Goal: Task Accomplishment & Management: Use online tool/utility

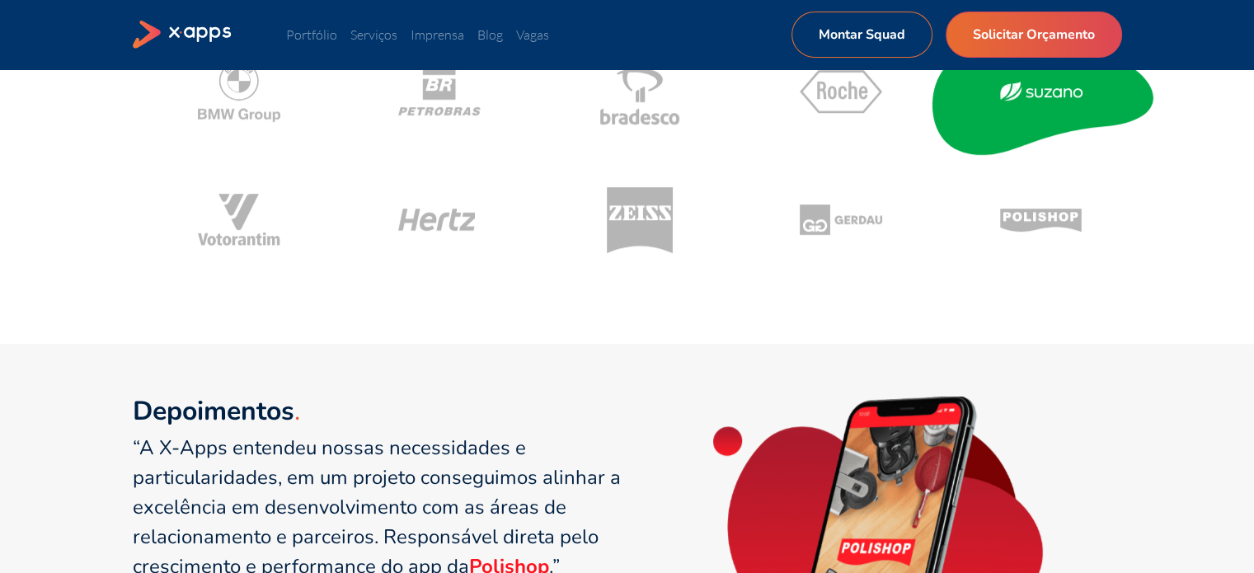
scroll to position [849, 0]
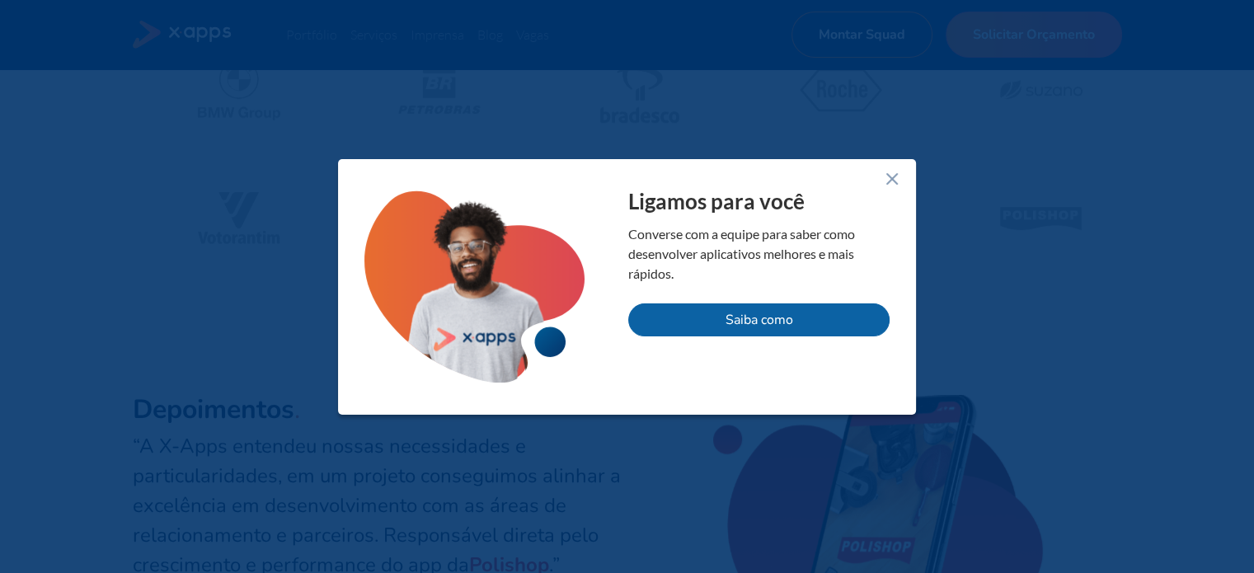
click at [894, 179] on icon at bounding box center [892, 179] width 20 height 20
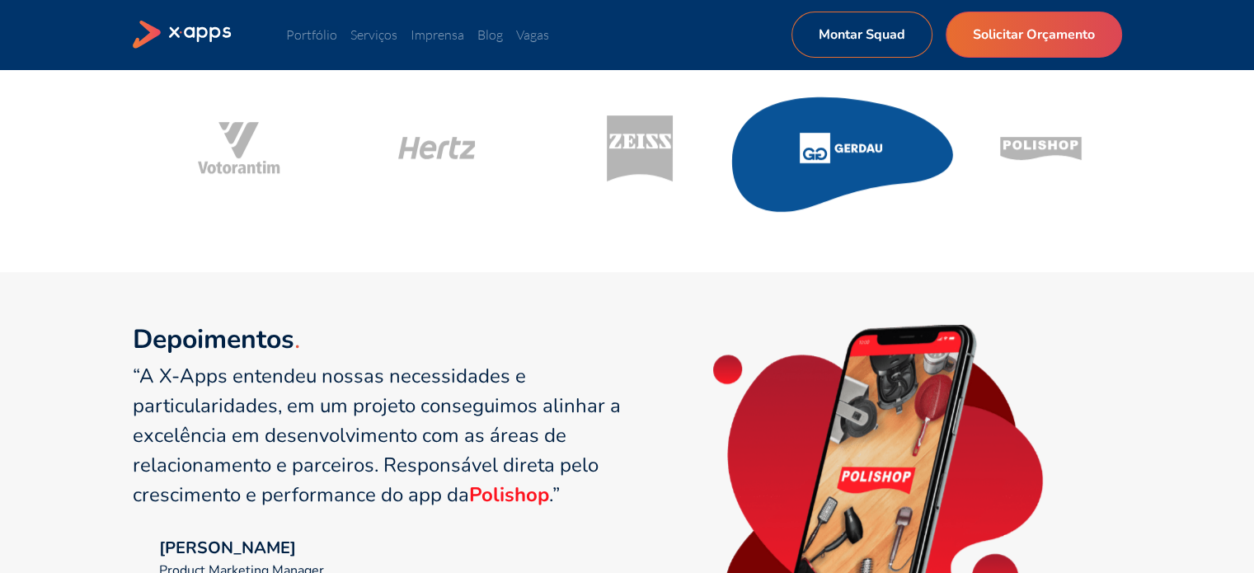
scroll to position [918, 0]
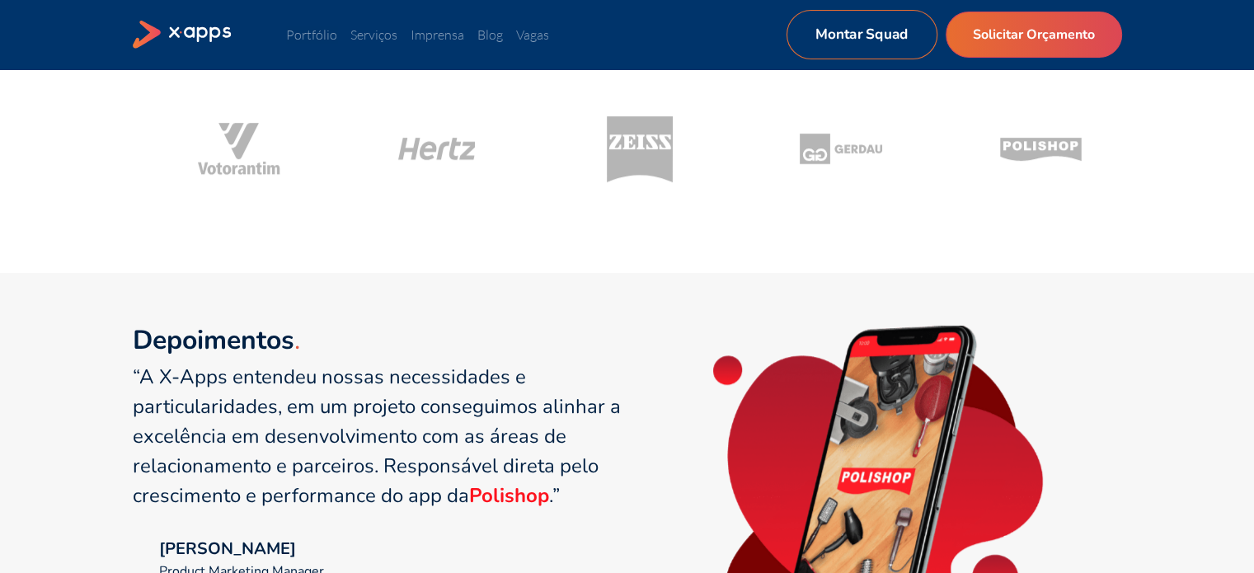
click at [888, 43] on link "Montar Squad" at bounding box center [860, 34] width 151 height 49
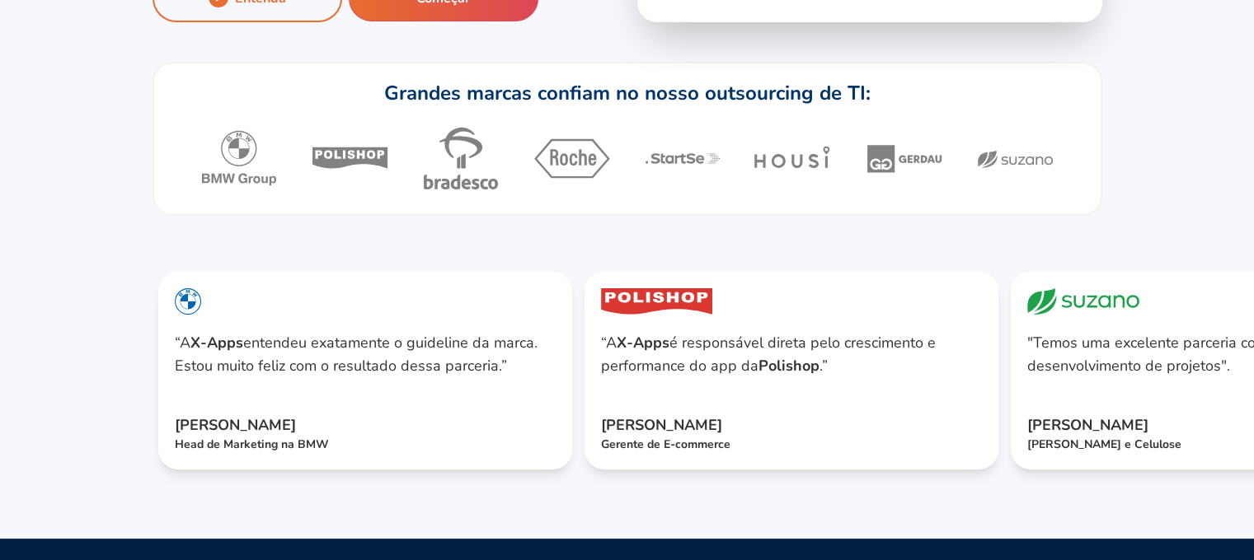
scroll to position [480, 0]
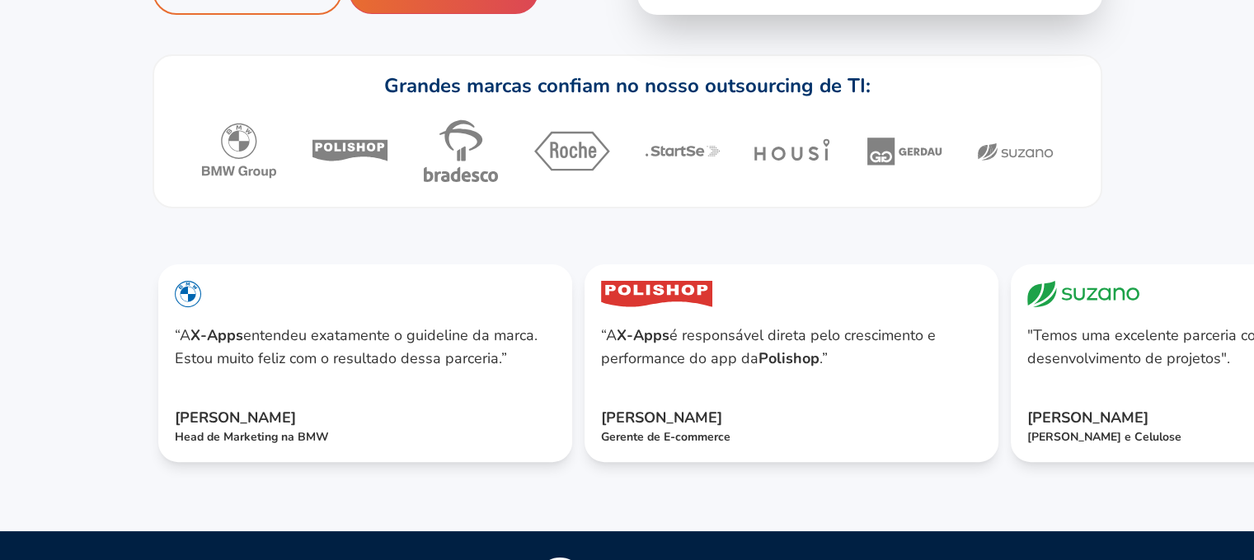
click at [587, 190] on icon at bounding box center [571, 151] width 78 height 78
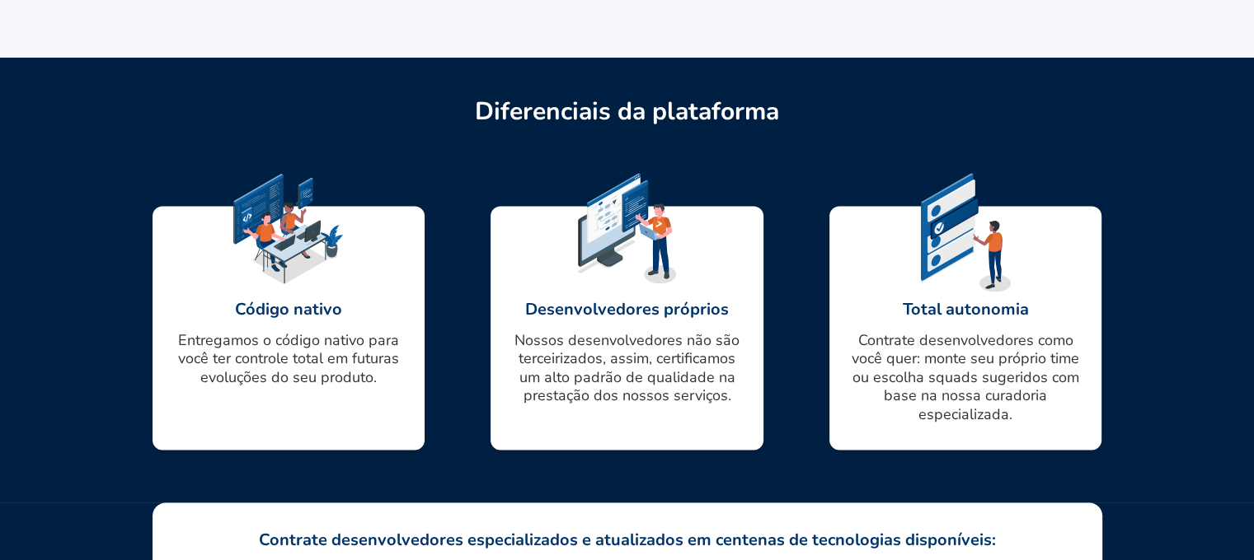
scroll to position [2285, 0]
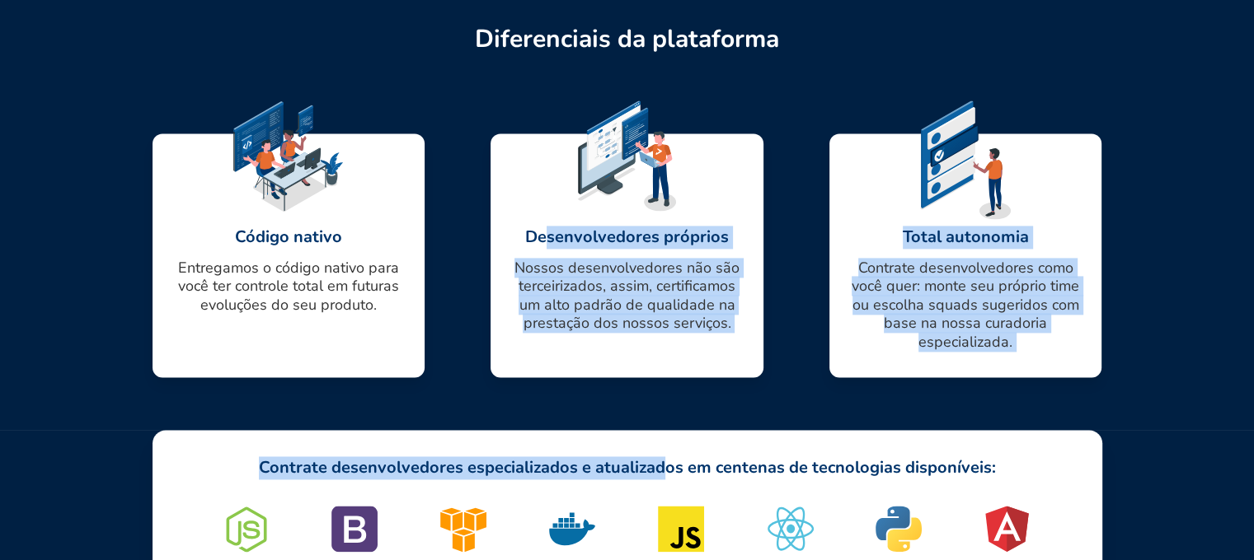
drag, startPoint x: 553, startPoint y: 335, endPoint x: 675, endPoint y: 553, distance: 249.4
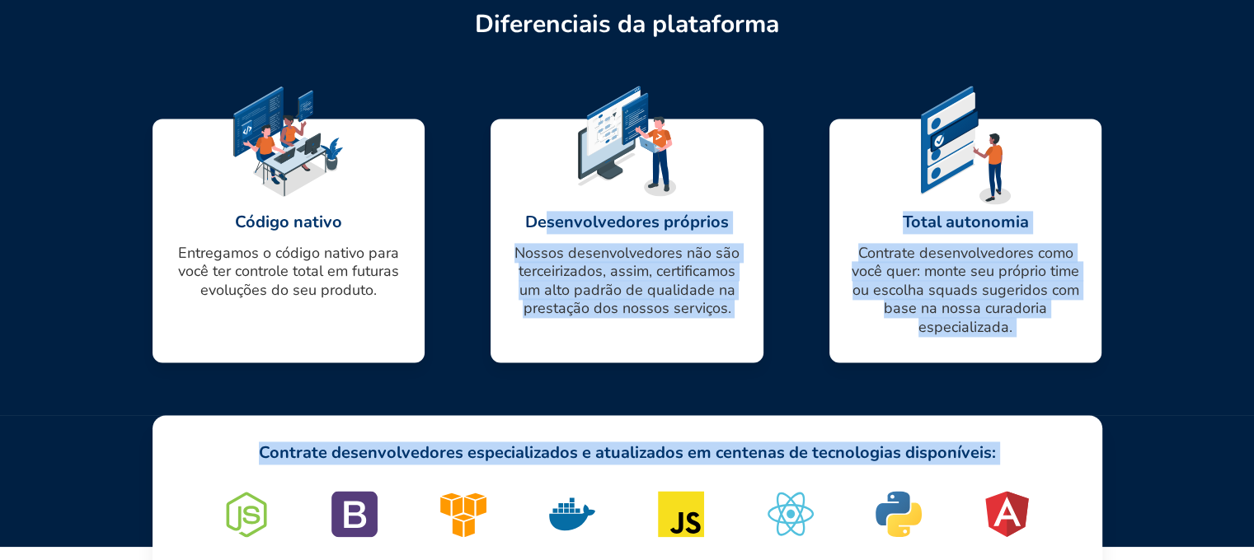
click at [720, 318] on p "Nossos desenvolvedores não são terceirizados, assim, certificamos um alto padrã…" at bounding box center [626, 281] width 233 height 74
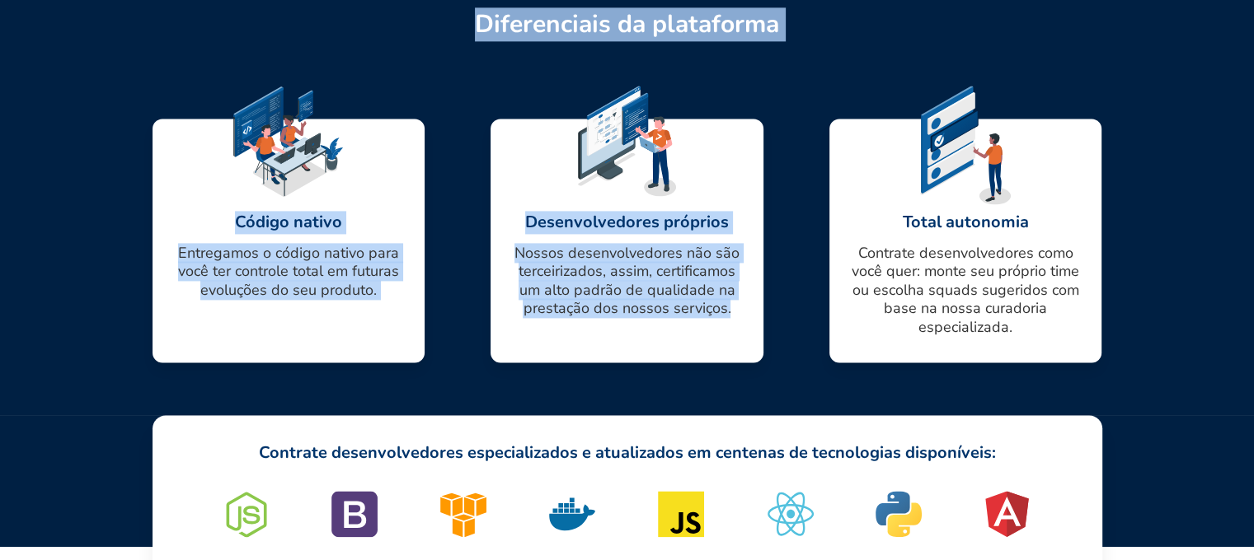
drag, startPoint x: 744, startPoint y: 377, endPoint x: 424, endPoint y: 51, distance: 456.3
click at [424, 51] on div "Diferenciais da plataforma Código nativo Entregamos o código nativo para você t…" at bounding box center [626, 193] width 949 height 446
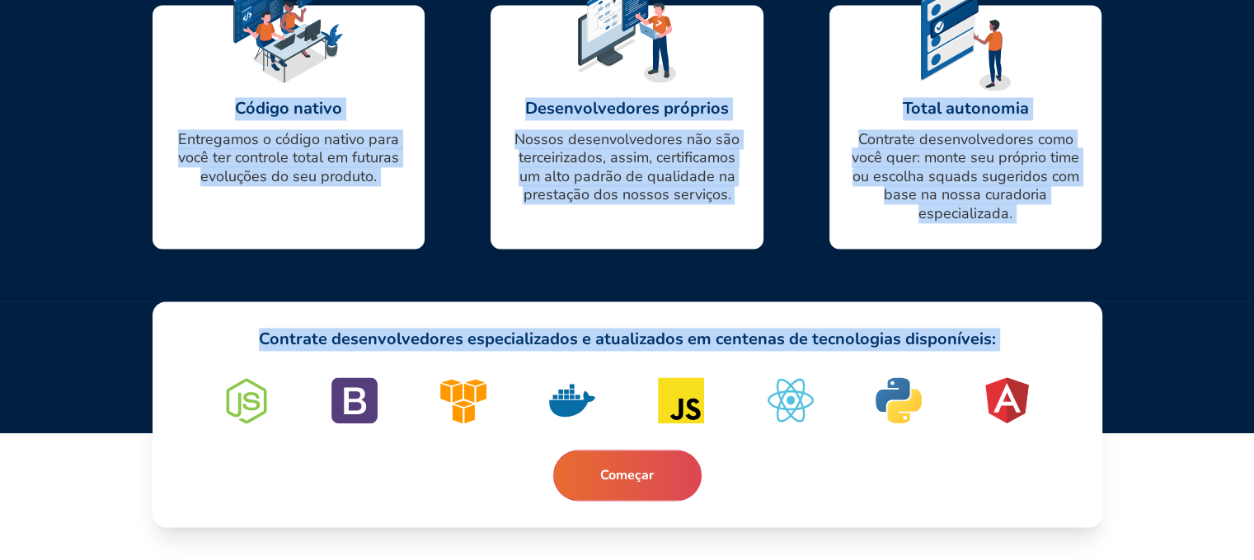
drag, startPoint x: 424, startPoint y: 51, endPoint x: 876, endPoint y: 504, distance: 639.3
click at [876, 504] on div "Contrate desenvolvedores especializados e atualizados em centenas de tecnologia…" at bounding box center [626, 415] width 949 height 226
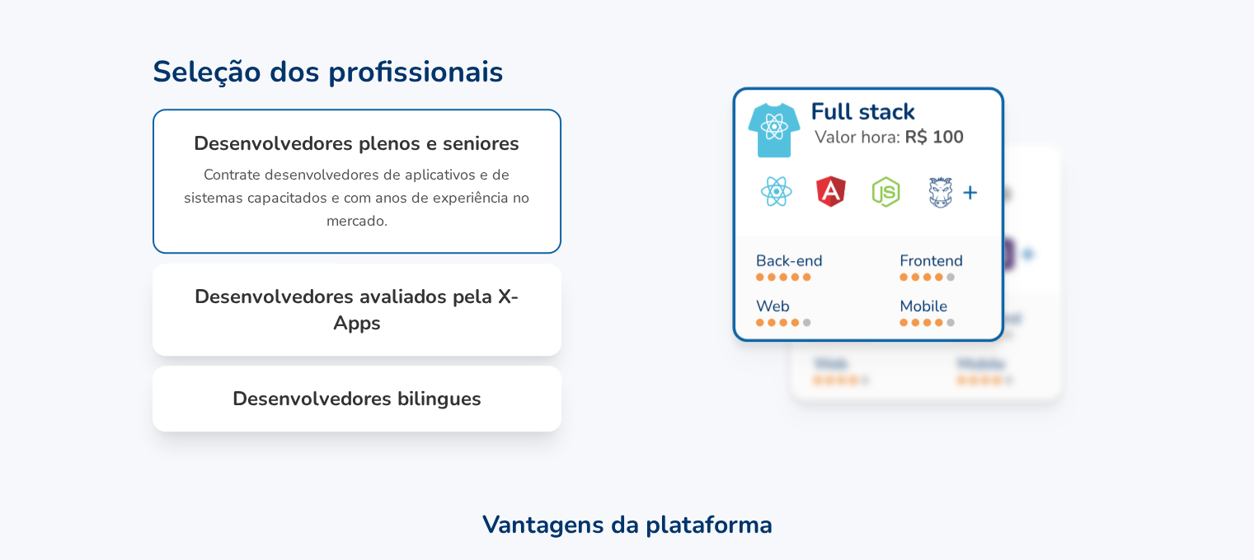
scroll to position [1196, 0]
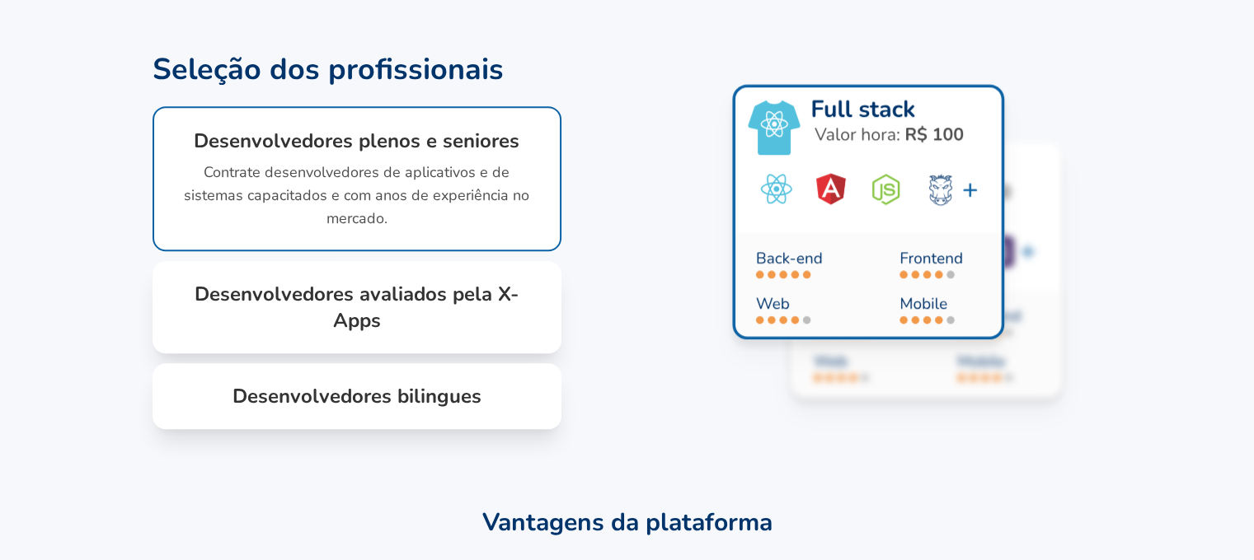
click at [349, 334] on h1 "Desenvolvedores avaliados pela X-Apps" at bounding box center [357, 307] width 356 height 53
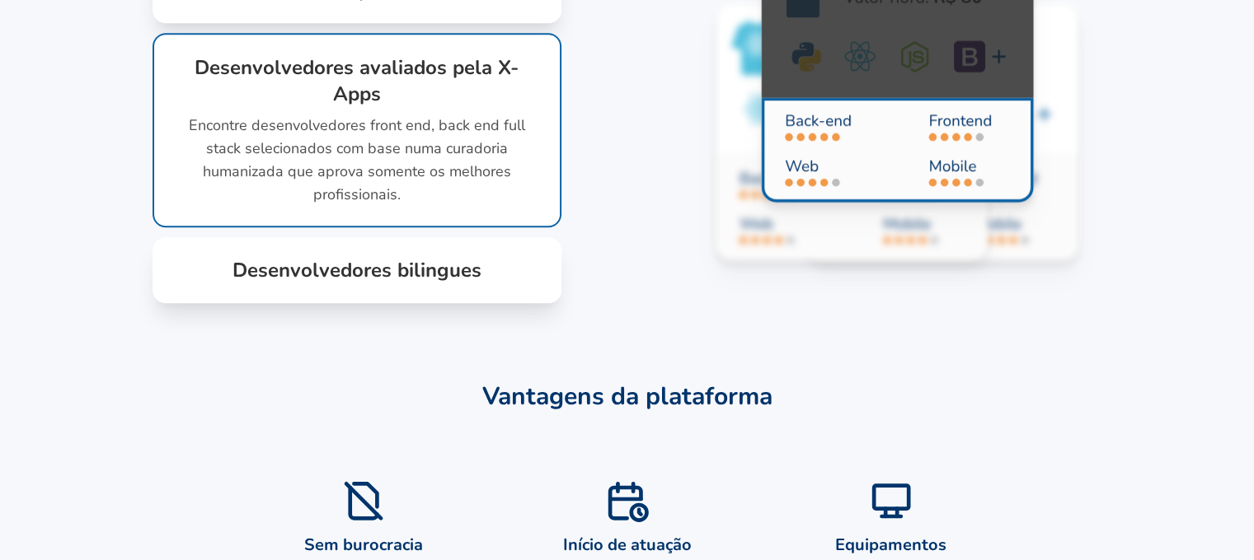
click at [401, 284] on h1 "Desenvolvedores bilingues" at bounding box center [357, 270] width 356 height 26
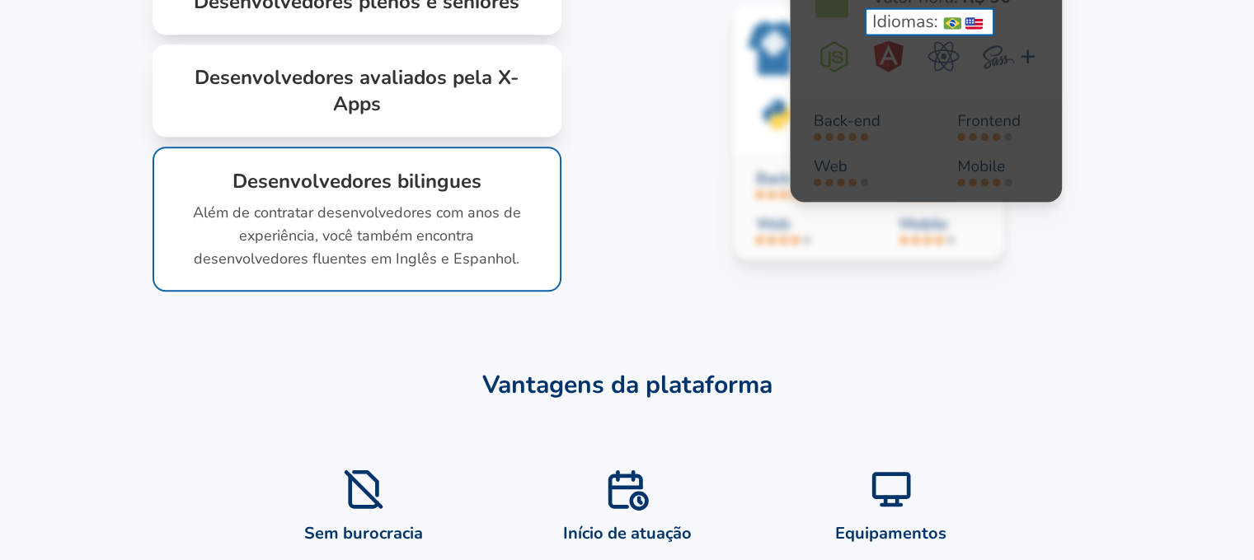
scroll to position [1319, 0]
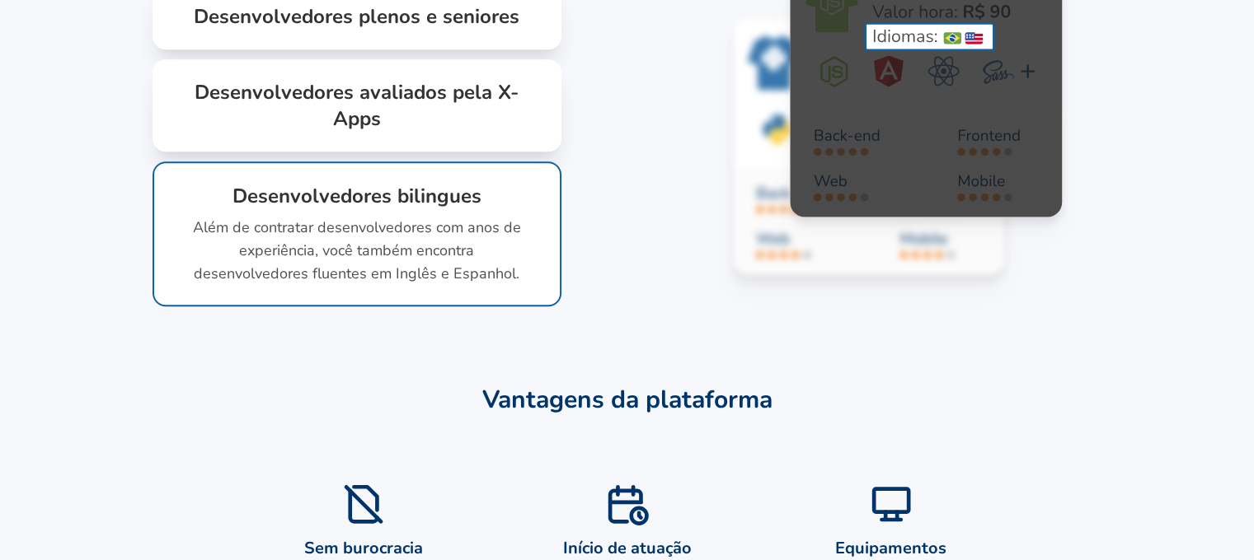
click at [476, 49] on div "Desenvolvedores plenos e seniores Contrate desenvolvedores de aplicativos e de …" at bounding box center [356, 17] width 409 height 66
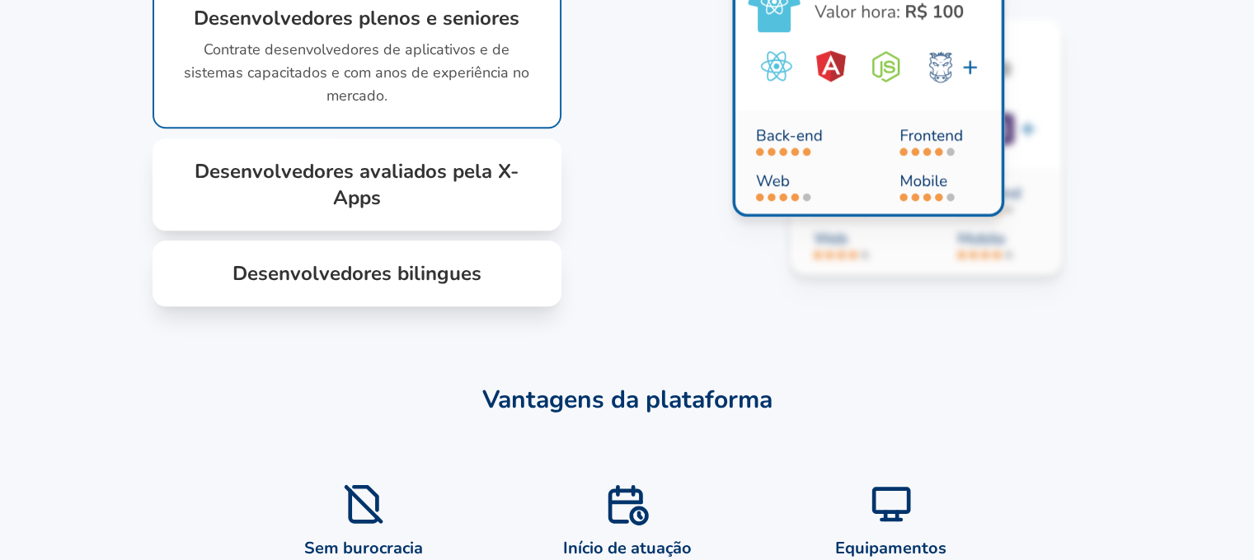
click at [818, 274] on icon at bounding box center [941, 147] width 271 height 255
